Goal: Check status: Verify the current state of an ongoing process or item

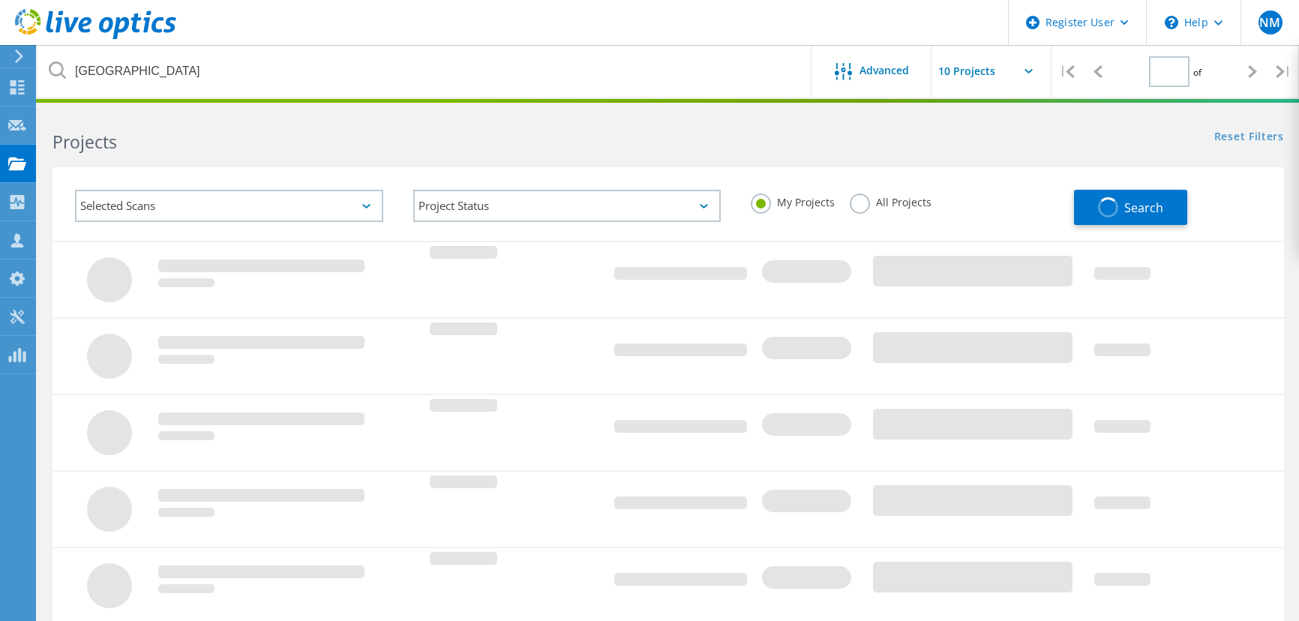
type input "1"
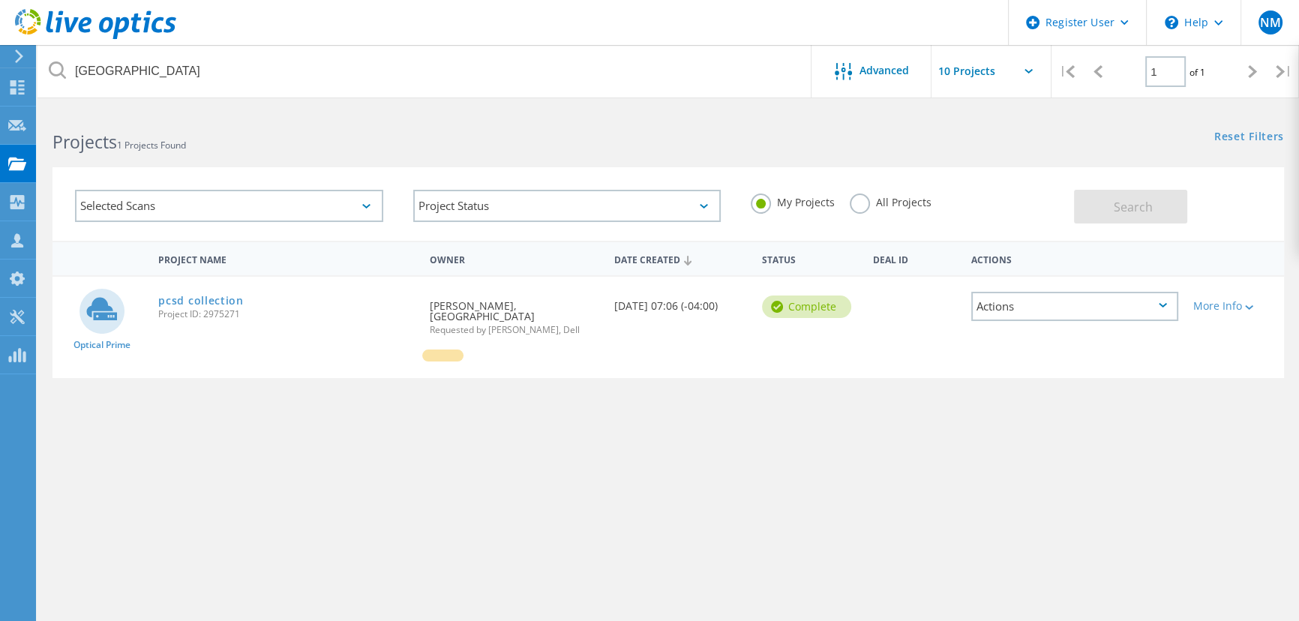
click at [872, 196] on label "All Projects" at bounding box center [891, 201] width 82 height 14
click at [0, 0] on input "All Projects" at bounding box center [0, 0] width 0 height 0
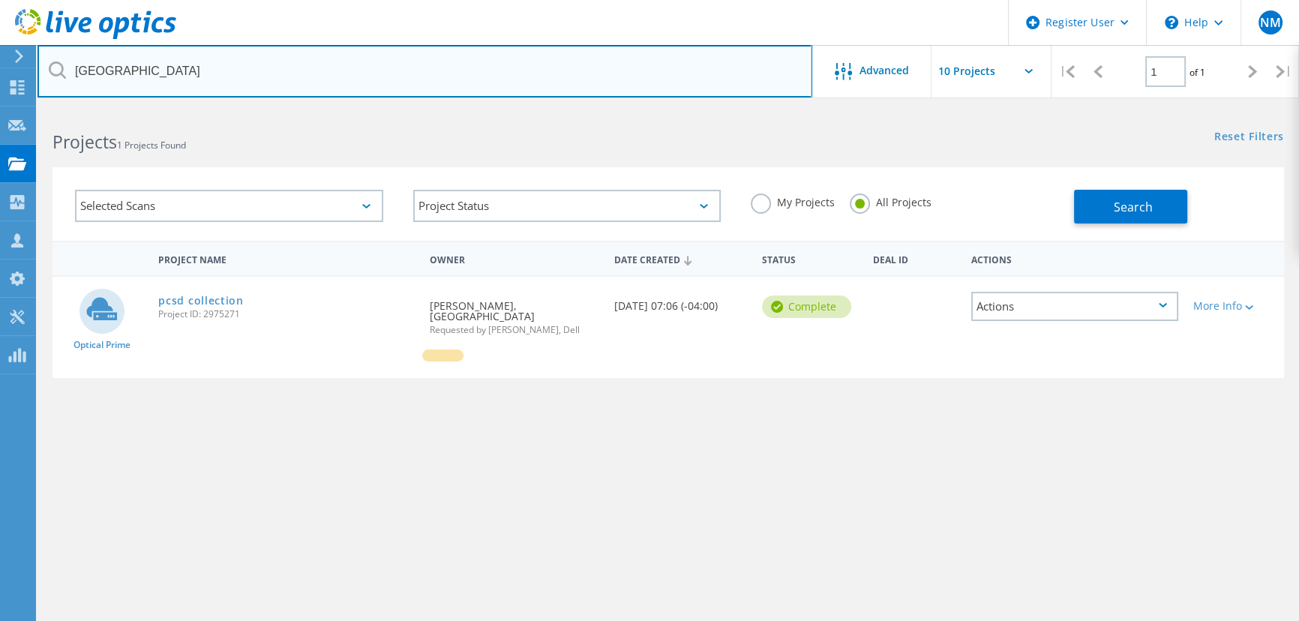
drag, startPoint x: 204, startPoint y: 68, endPoint x: -144, endPoint y: 77, distance: 348.2
click at [0, 77] on html "Register User \n Help Explore Helpful Articles Contact Support NM Dell User Nav…" at bounding box center [649, 345] width 1299 height 691
type input "manganaro"
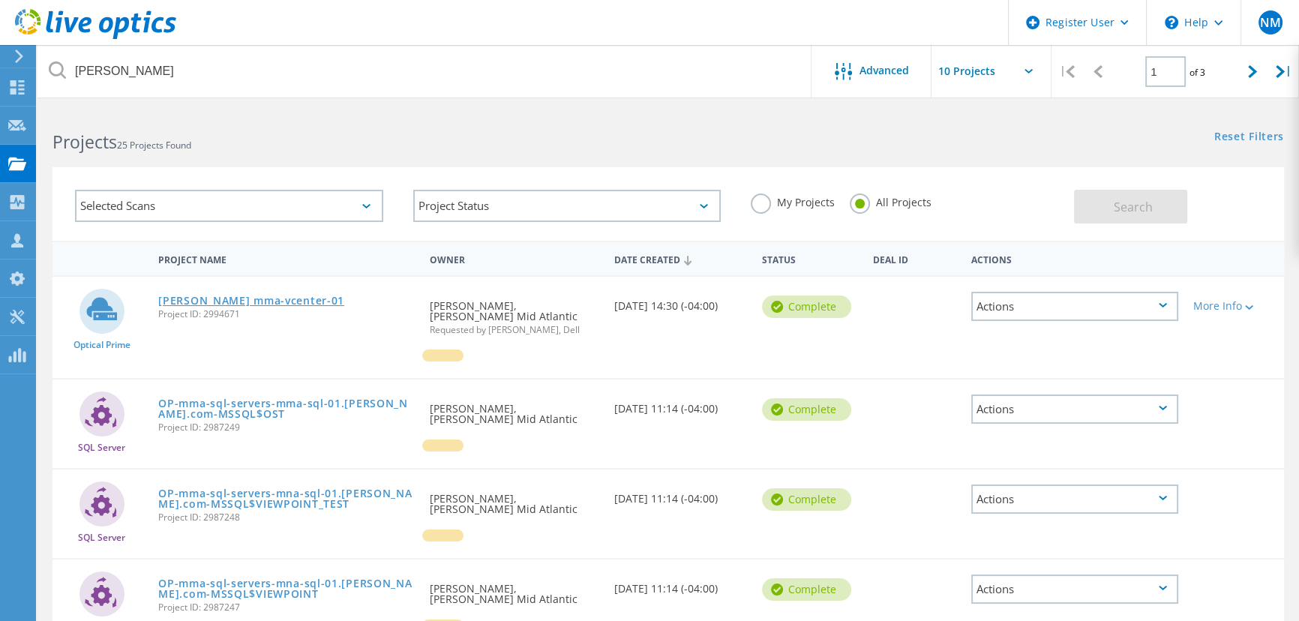
click at [284, 299] on link "manganaro mma-vcenter-01" at bounding box center [251, 301] width 186 height 11
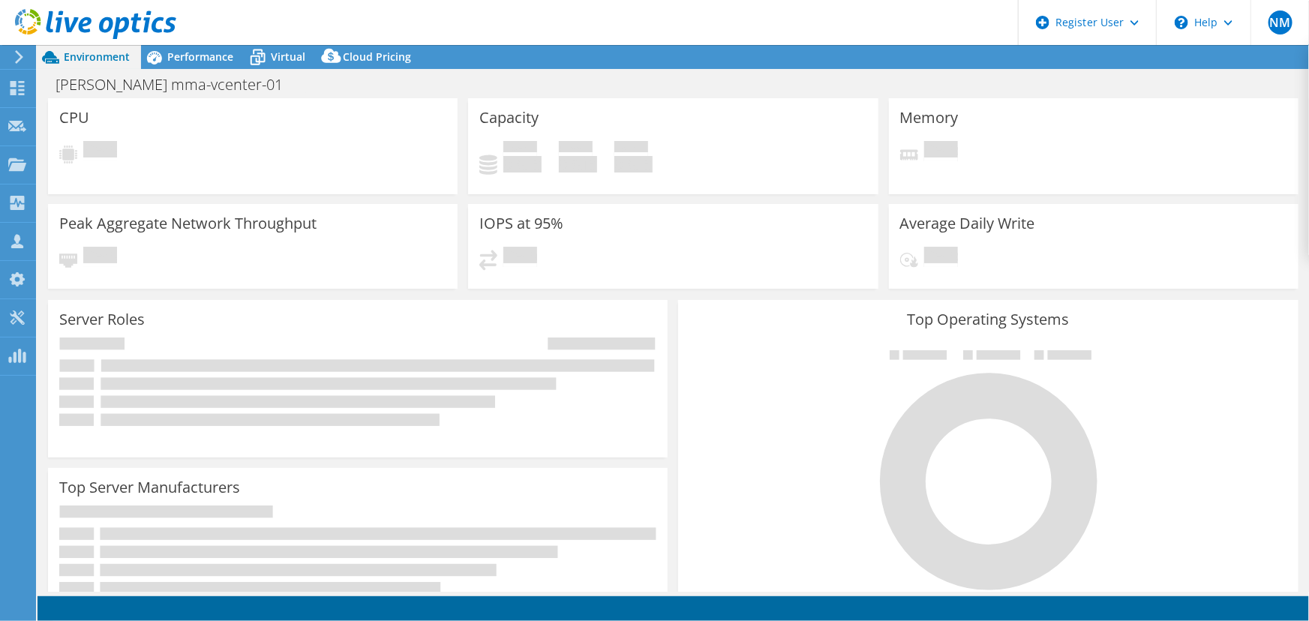
select select "USD"
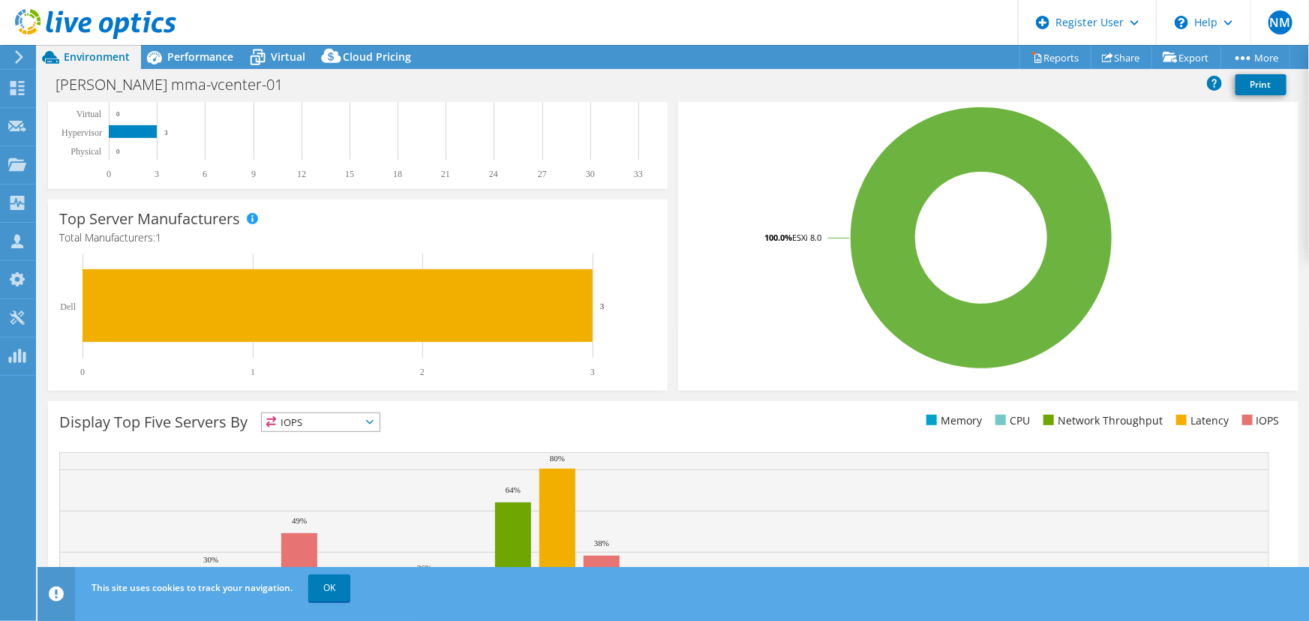
scroll to position [379, 0]
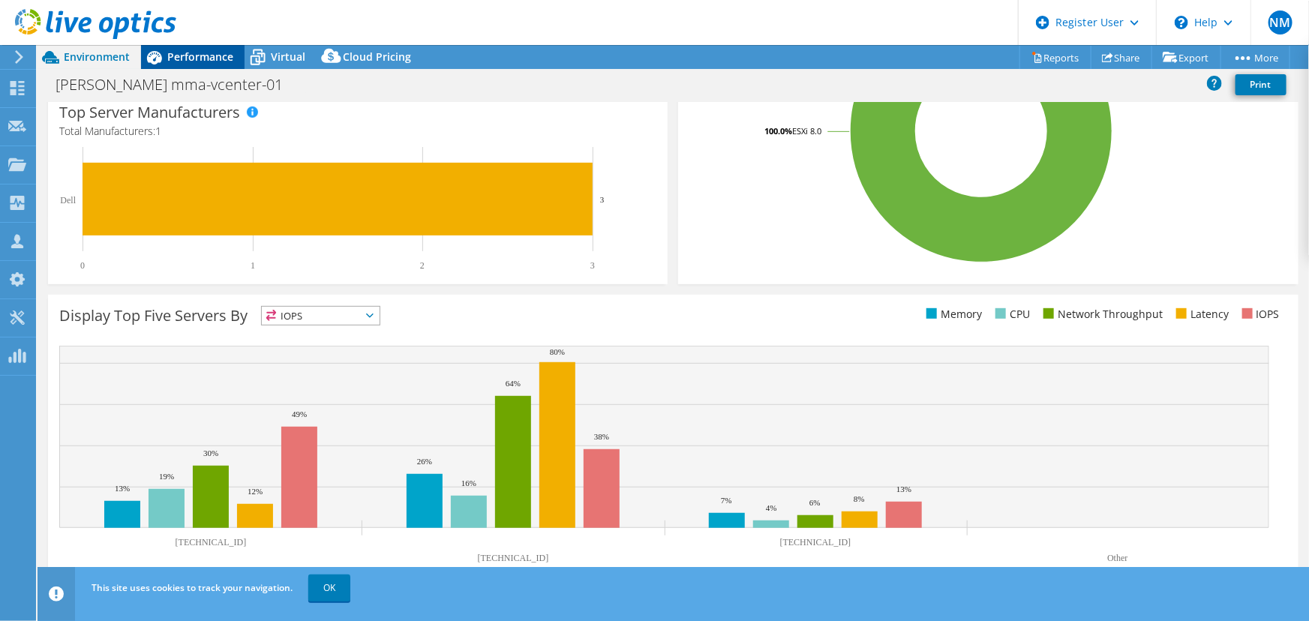
click at [203, 56] on span "Performance" at bounding box center [200, 57] width 66 height 14
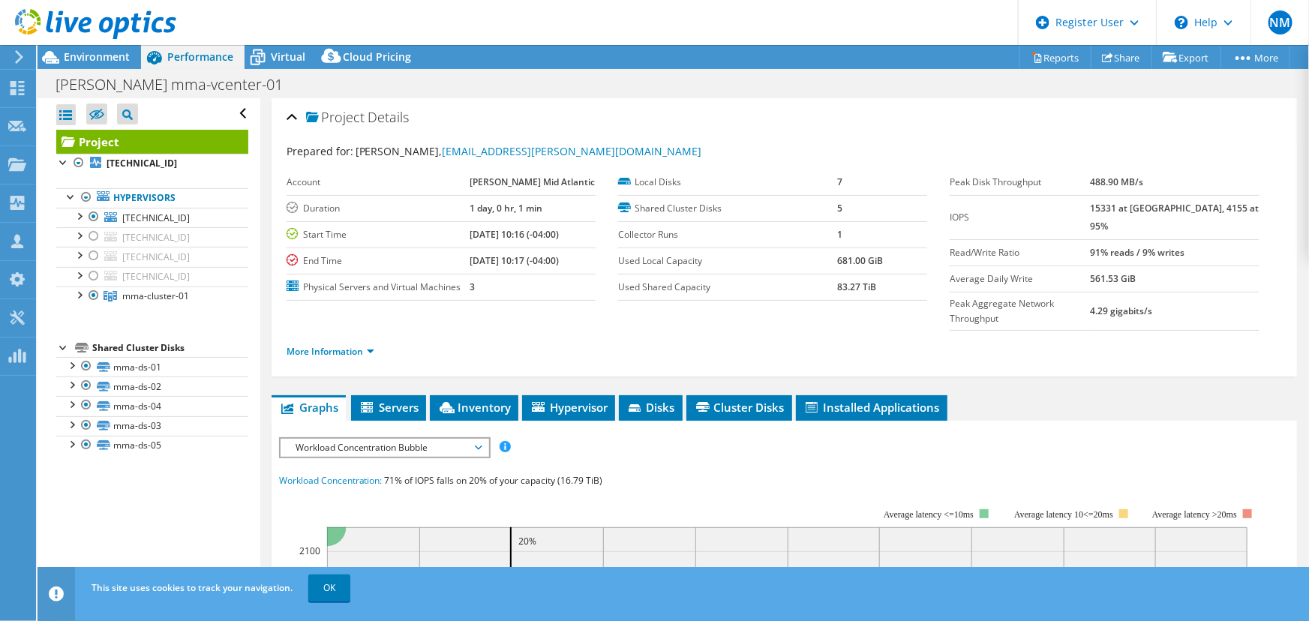
scroll to position [0, 0]
click at [277, 67] on div "Virtual" at bounding box center [281, 57] width 72 height 24
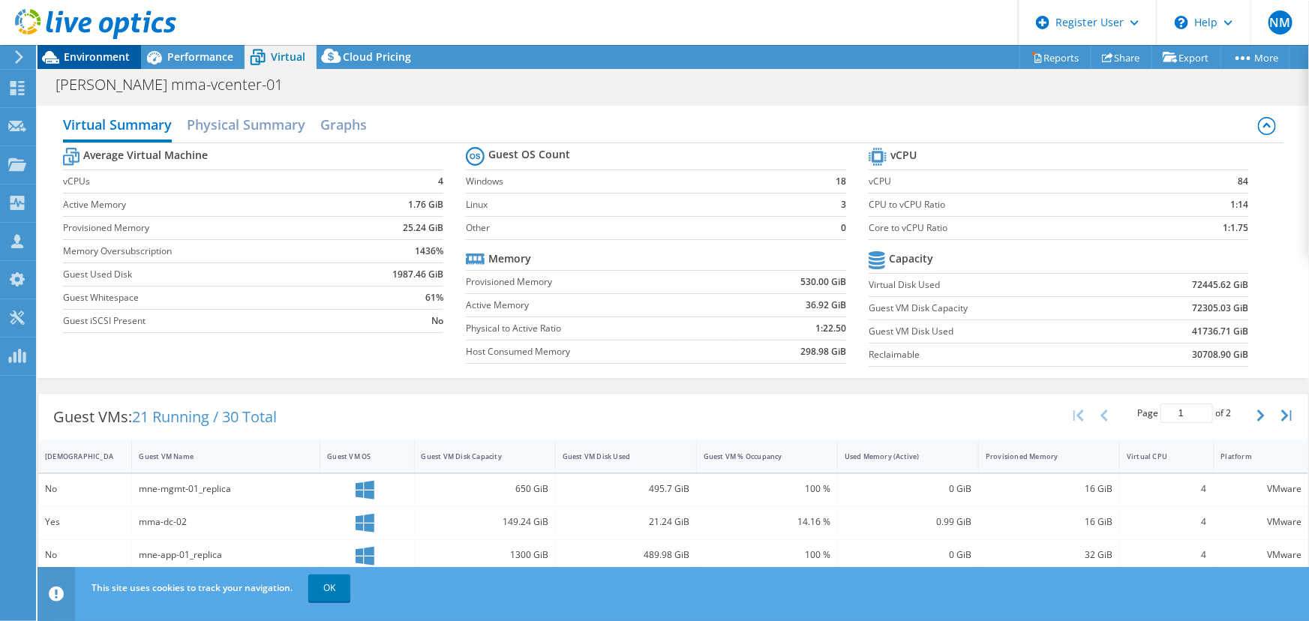
click at [118, 53] on span "Environment" at bounding box center [97, 57] width 66 height 14
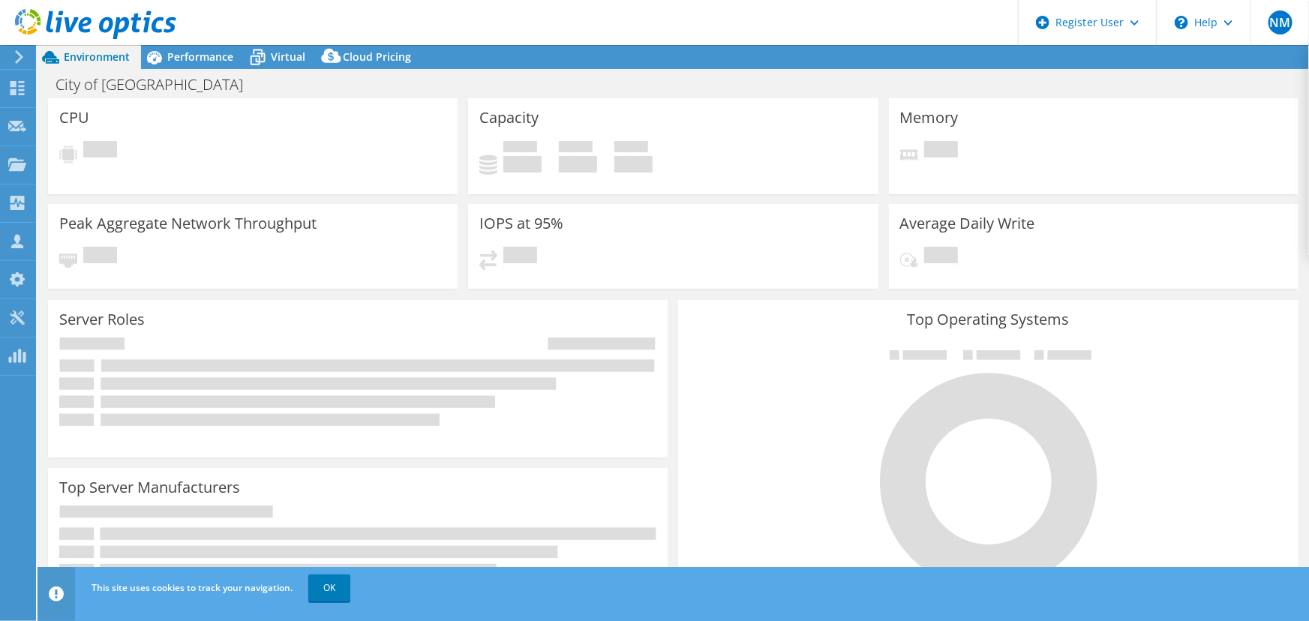
select select "USD"
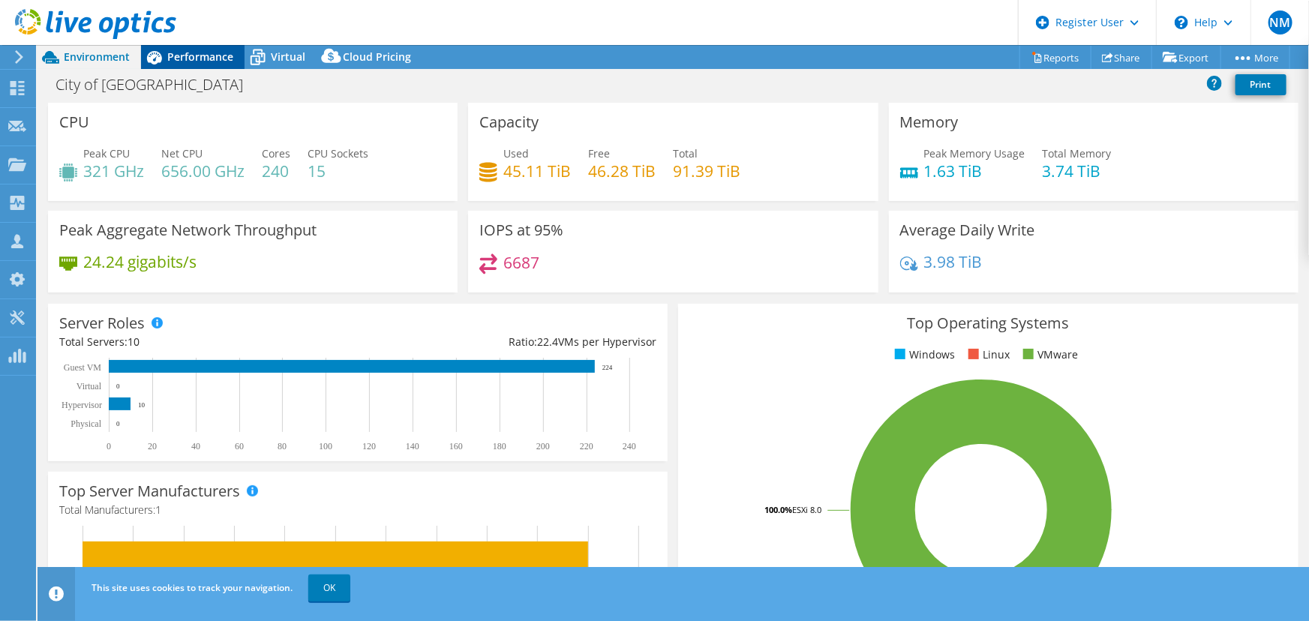
click at [200, 51] on span "Performance" at bounding box center [200, 57] width 66 height 14
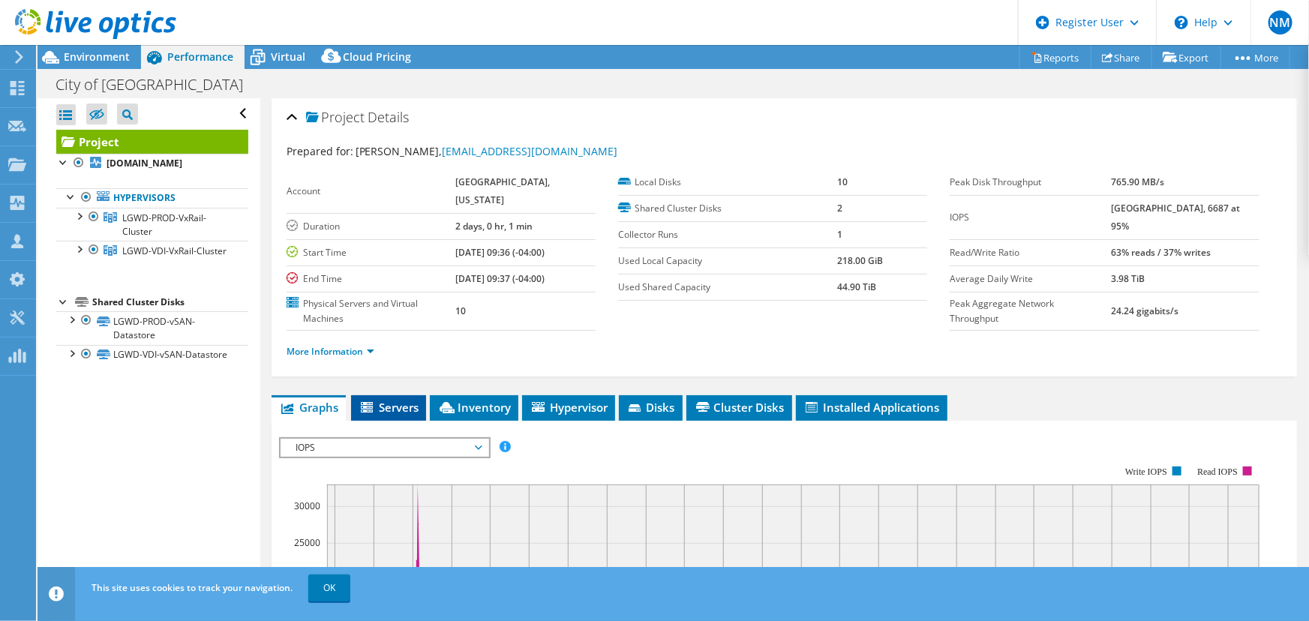
click at [413, 400] on span "Servers" at bounding box center [389, 407] width 60 height 15
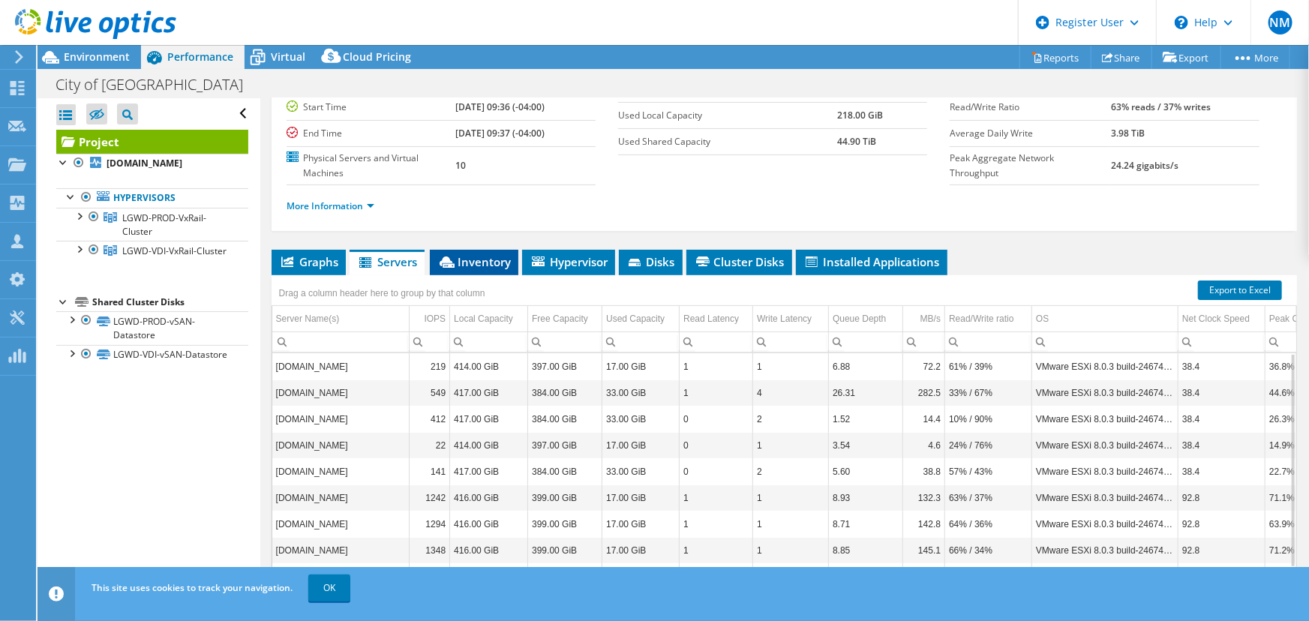
scroll to position [173, 0]
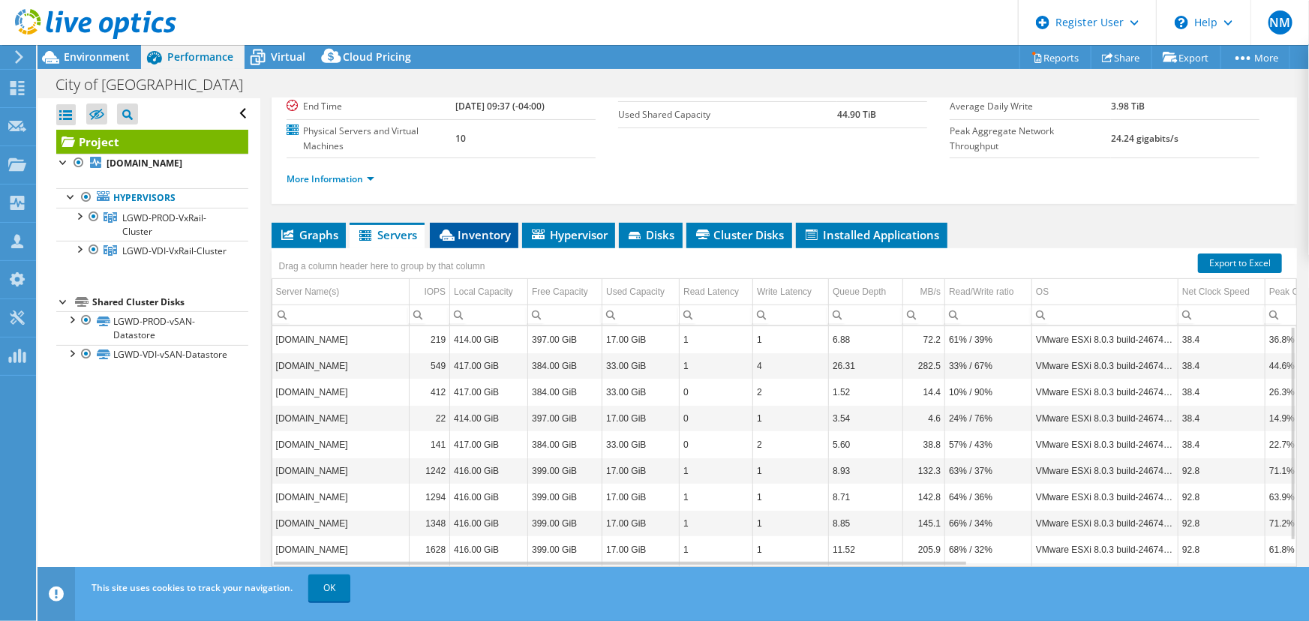
click at [485, 227] on span "Inventory" at bounding box center [474, 234] width 74 height 15
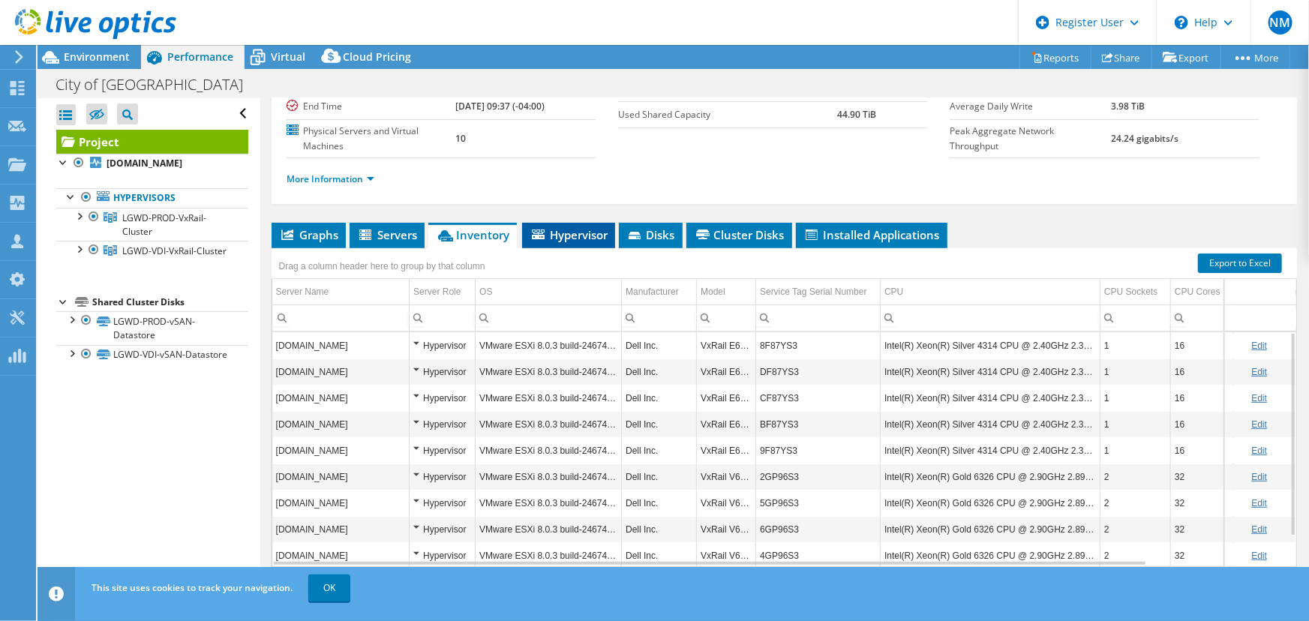
click at [564, 227] on span "Hypervisor" at bounding box center [569, 234] width 78 height 15
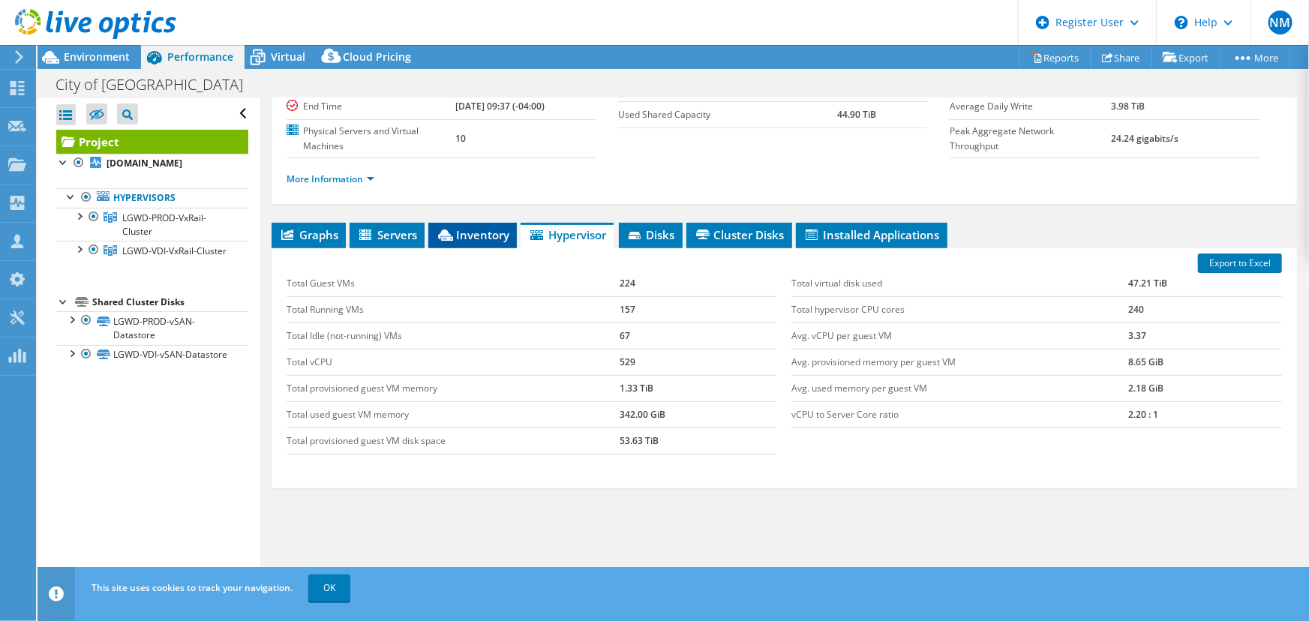
click at [473, 227] on span "Inventory" at bounding box center [473, 234] width 74 height 15
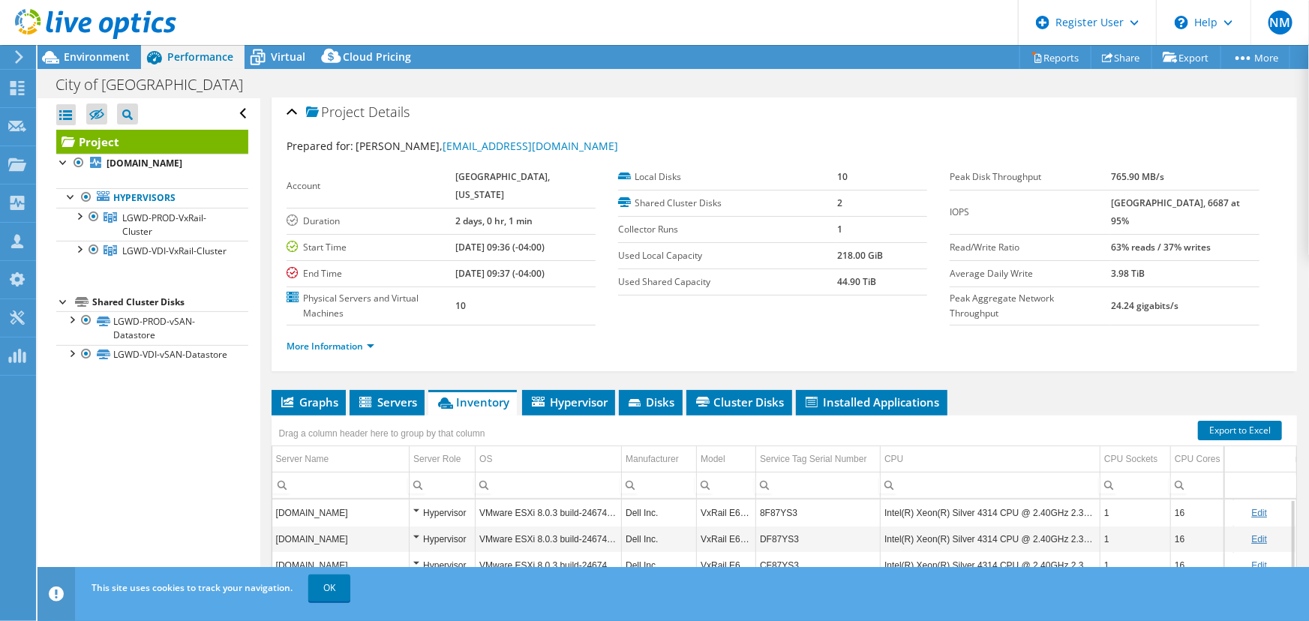
scroll to position [0, 0]
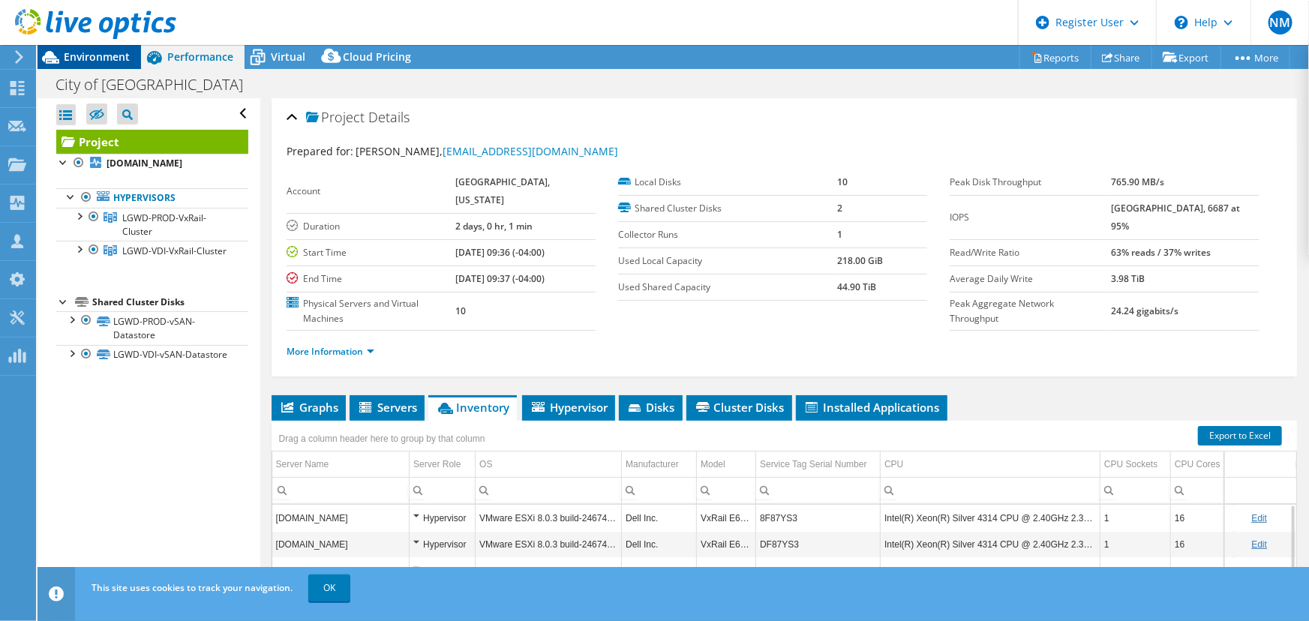
click at [114, 56] on span "Environment" at bounding box center [97, 57] width 66 height 14
